Goal: Navigation & Orientation: Find specific page/section

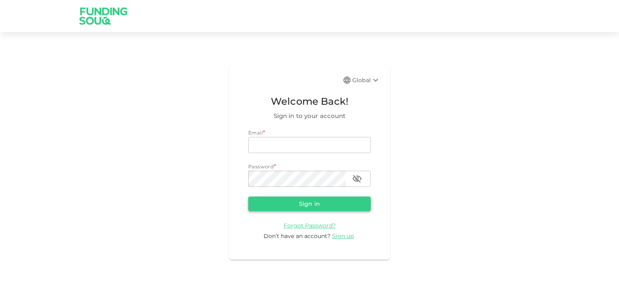
type input "[EMAIL_ADDRESS][DOMAIN_NAME]"
click at [312, 202] on button "Sign in" at bounding box center [309, 204] width 123 height 15
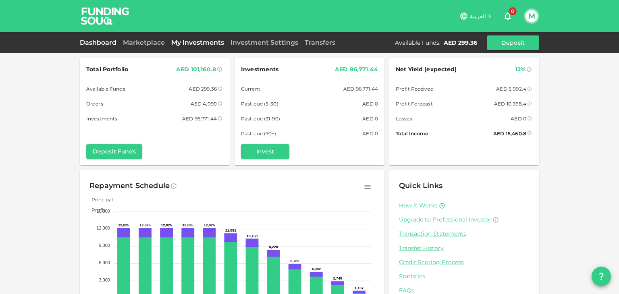
click at [171, 46] on link "My Investments" at bounding box center [197, 43] width 59 height 8
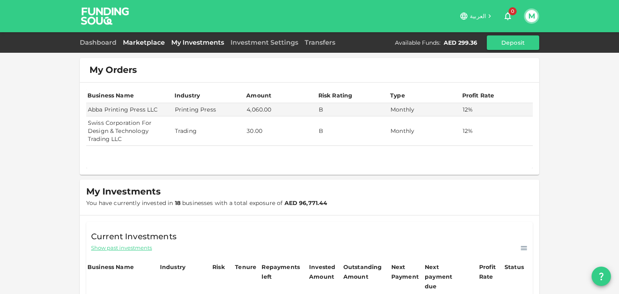
click at [144, 44] on link "Marketplace" at bounding box center [144, 43] width 48 height 8
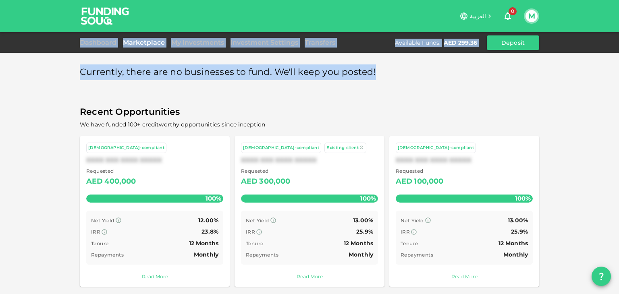
drag, startPoint x: 617, startPoint y: 6, endPoint x: 619, endPoint y: 69, distance: 62.1
click at [619, 69] on div "العربية 0 M Dashboard Marketplace My Investments Investment Settings Transfers …" at bounding box center [309, 147] width 619 height 294
click at [577, 71] on div "Currently, there are no businesses to fund. We'll keep you posted! Recent Oppor…" at bounding box center [309, 149] width 619 height 298
